Goal: Find contact information: Find contact information

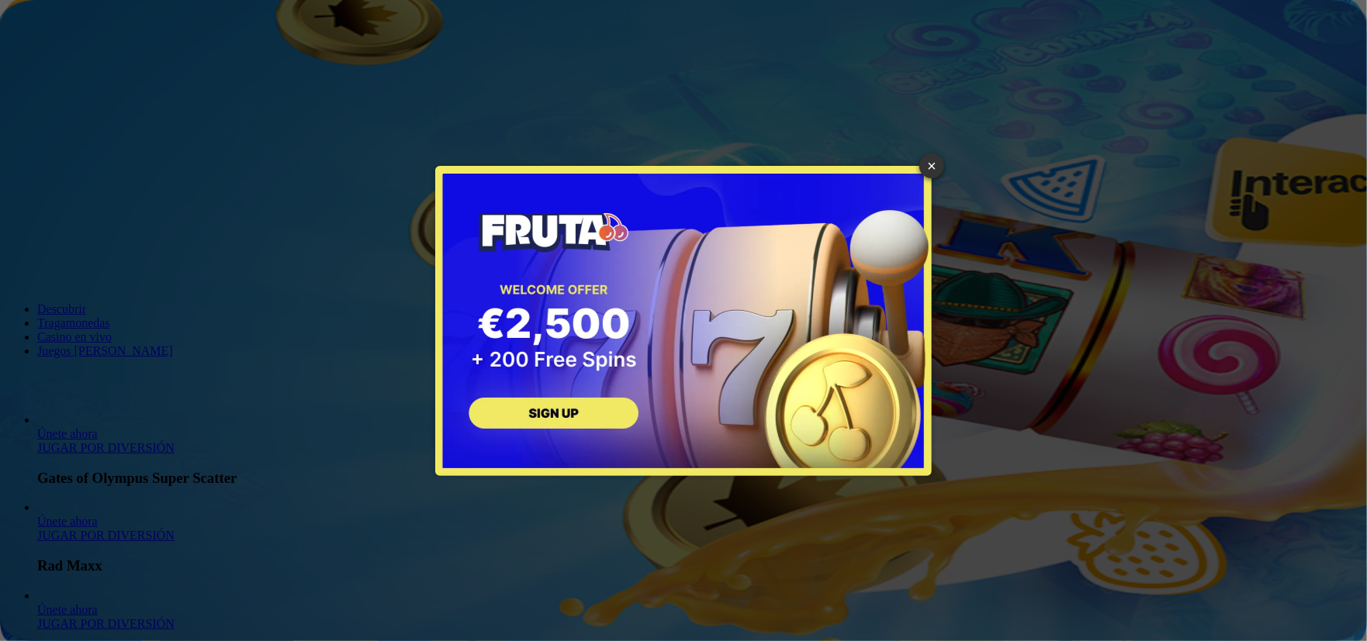
click at [932, 165] on link "×" at bounding box center [931, 166] width 25 height 25
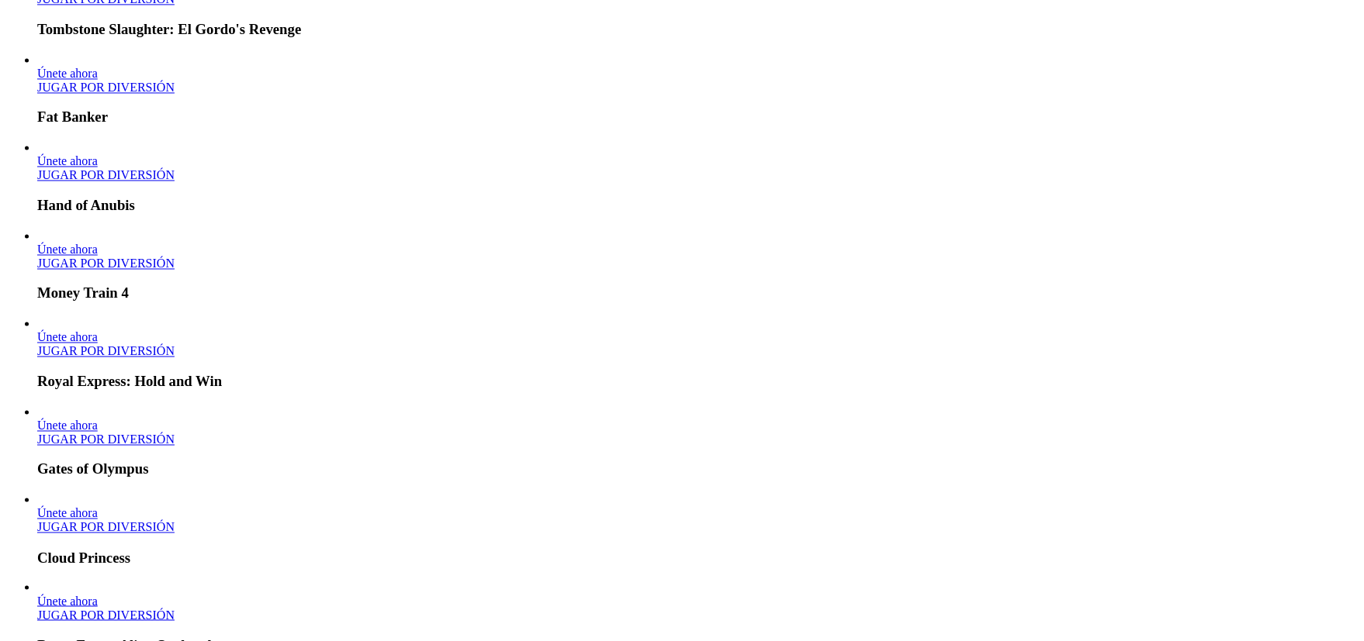
scroll to position [3151, 0]
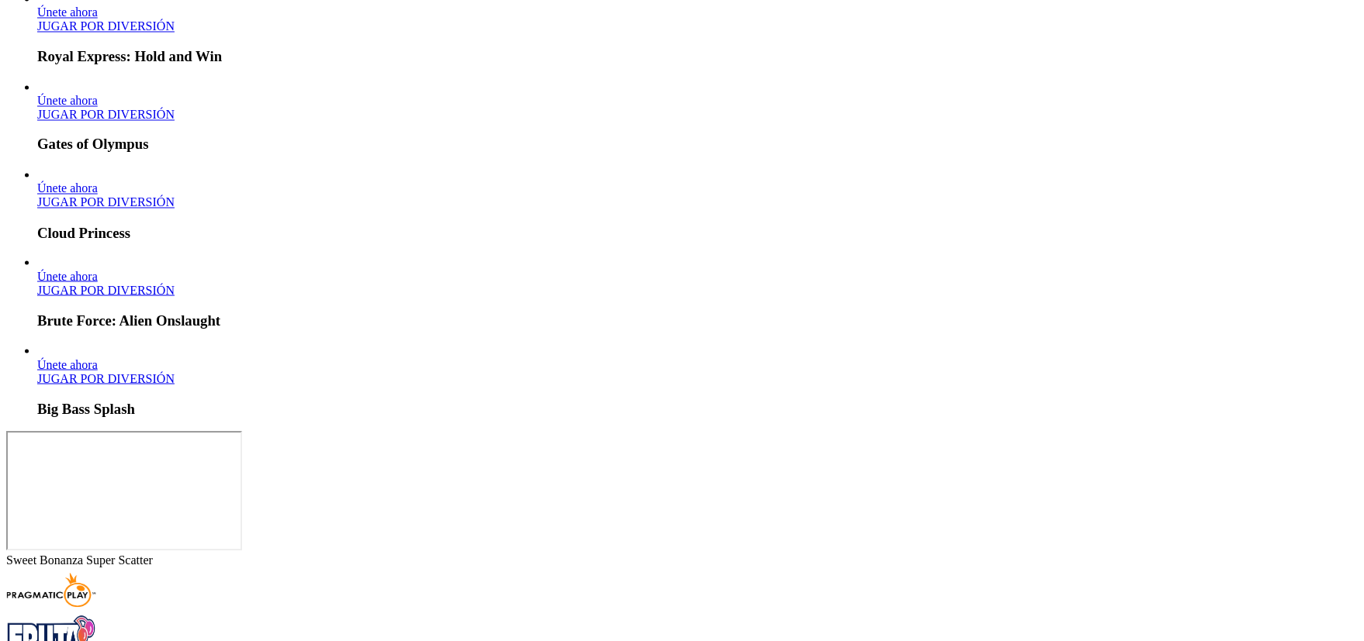
drag, startPoint x: 384, startPoint y: 396, endPoint x: 496, endPoint y: 392, distance: 112.5
drag, startPoint x: 486, startPoint y: 392, endPoint x: 451, endPoint y: 397, distance: 34.4
